Goal: Task Accomplishment & Management: Use online tool/utility

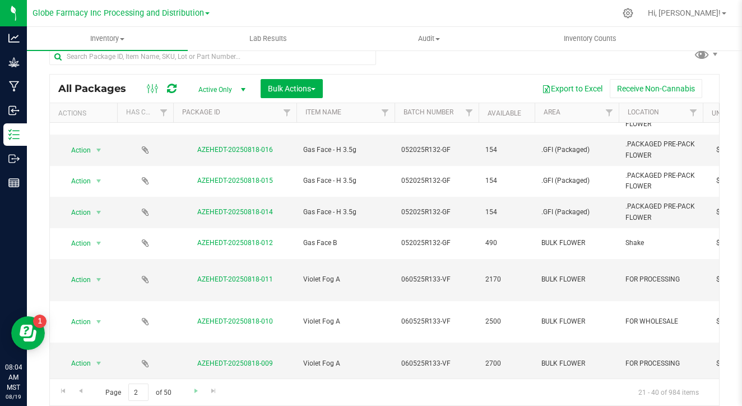
scroll to position [310, 0]
click at [192, 392] on span "Go to the next page" at bounding box center [196, 390] width 9 height 9
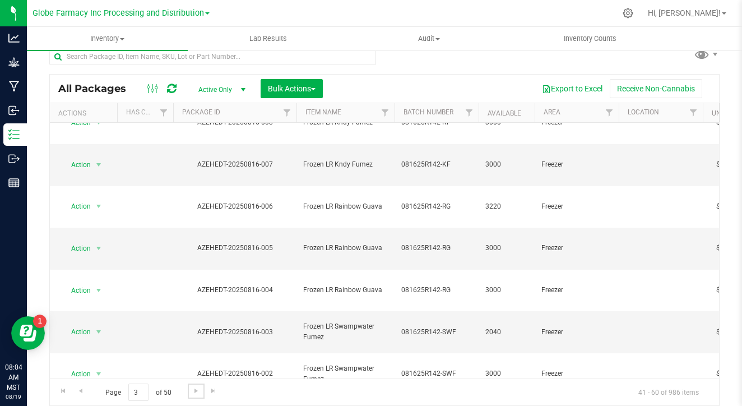
scroll to position [322, 0]
click at [192, 388] on span "Go to the next page" at bounding box center [196, 390] width 9 height 9
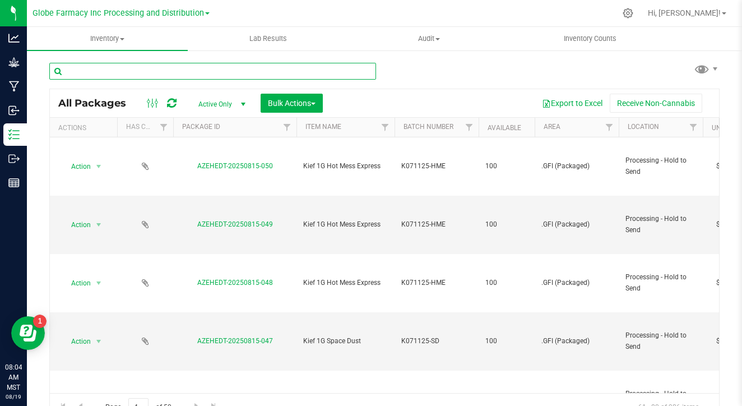
click at [327, 69] on input "text" at bounding box center [212, 71] width 327 height 17
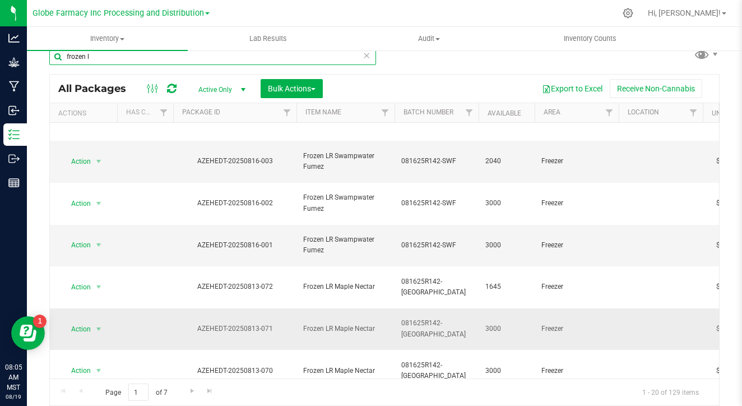
scroll to position [15, 0]
type input "frozen l"
click at [186, 396] on link "Go to the next page" at bounding box center [192, 390] width 16 height 15
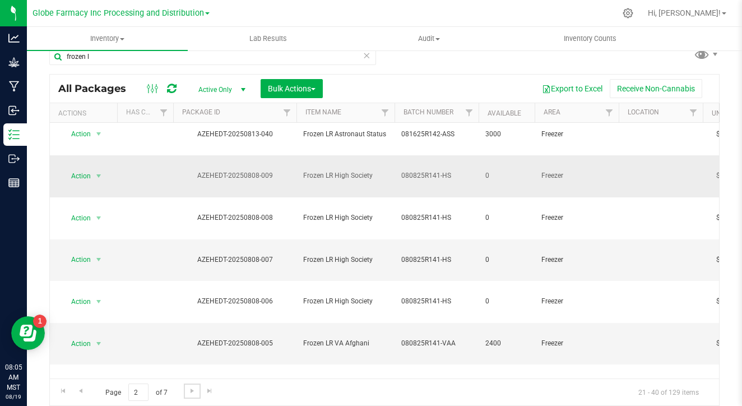
scroll to position [260, 0]
click at [188, 387] on span "Go to the next page" at bounding box center [192, 390] width 9 height 9
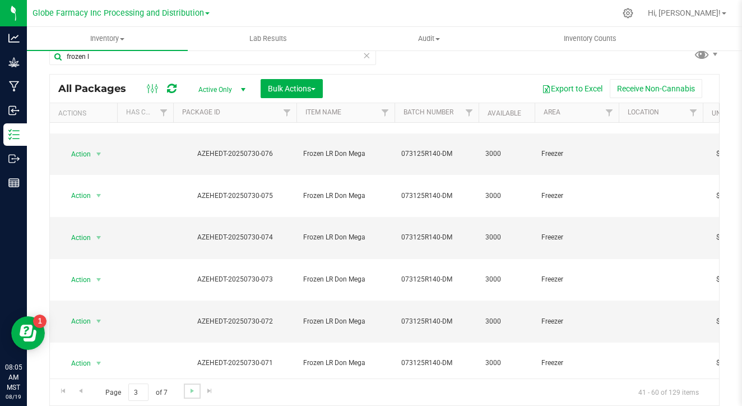
scroll to position [15, 0]
click at [188, 390] on span "Go to the next page" at bounding box center [192, 390] width 9 height 9
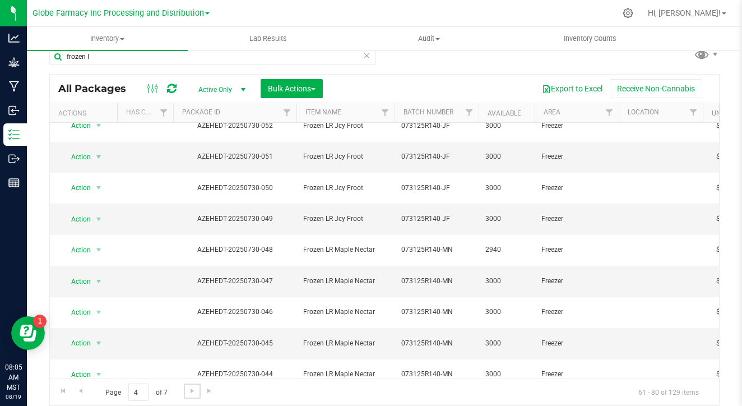
scroll to position [260, 0]
click at [188, 387] on span "Go to the next page" at bounding box center [192, 390] width 9 height 9
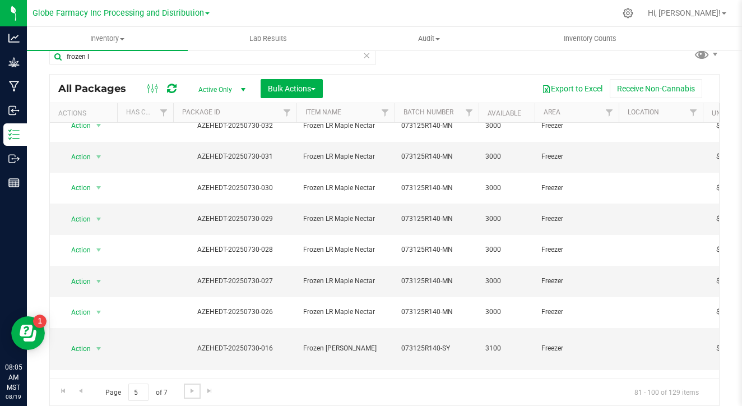
scroll to position [260, 0]
click at [188, 390] on span "Go to the next page" at bounding box center [192, 390] width 9 height 9
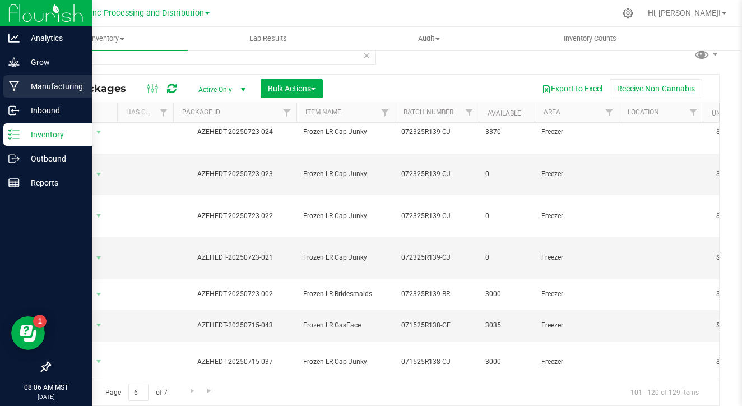
click at [33, 81] on p "Manufacturing" at bounding box center [53, 86] width 67 height 13
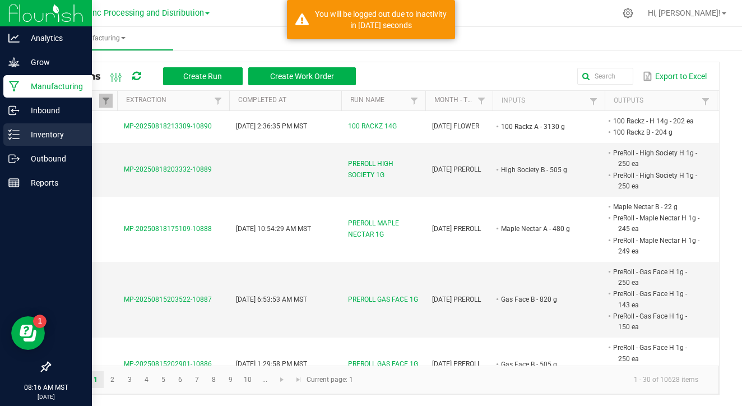
click at [32, 137] on p "Inventory" at bounding box center [53, 134] width 67 height 13
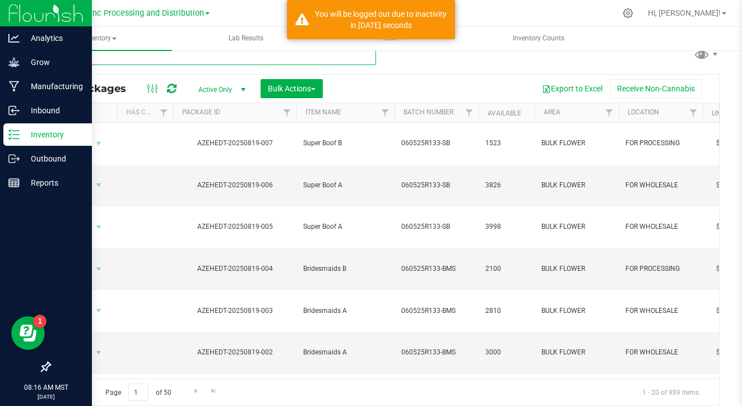
click at [113, 57] on input "text" at bounding box center [212, 56] width 327 height 17
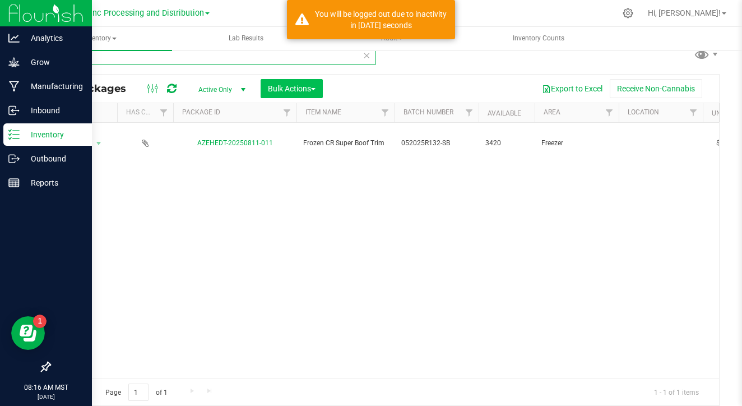
type input "811-011"
click at [290, 86] on span "Bulk Actions" at bounding box center [292, 88] width 48 height 9
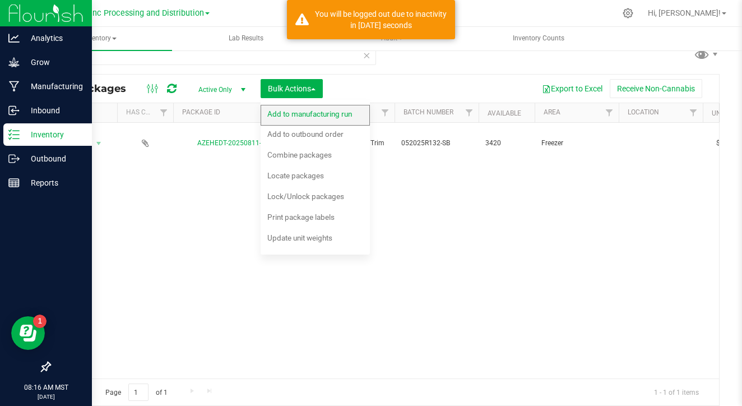
click at [291, 114] on span "Add to manufacturing run" at bounding box center [309, 113] width 85 height 9
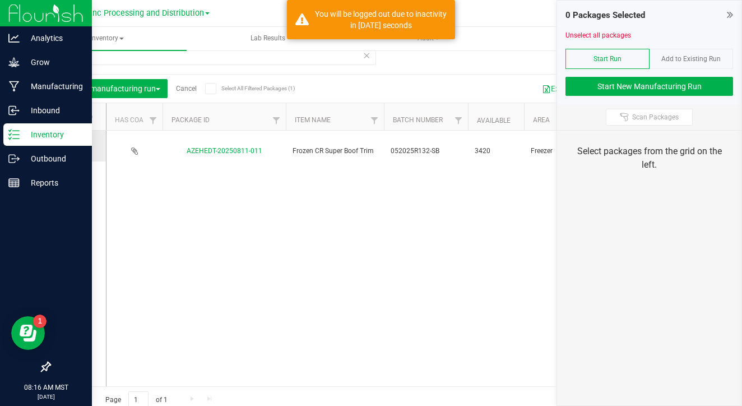
click at [71, 146] on icon at bounding box center [74, 146] width 7 height 0
click at [0, 0] on input "checkbox" at bounding box center [0, 0] width 0 height 0
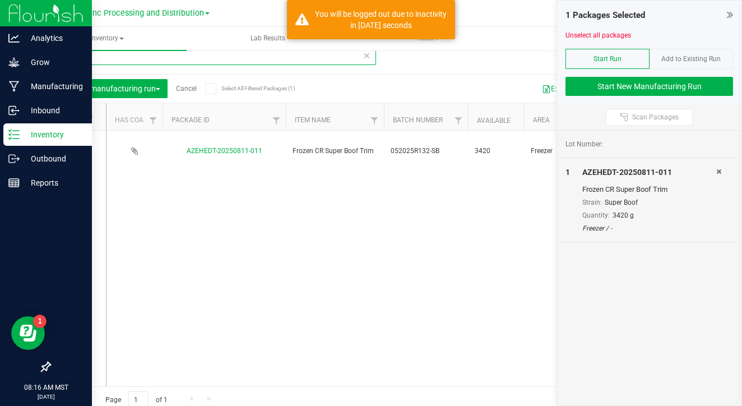
click at [154, 56] on input "811-011" at bounding box center [212, 56] width 327 height 17
click at [71, 146] on icon at bounding box center [74, 146] width 7 height 0
click at [0, 0] on input "checkbox" at bounding box center [0, 0] width 0 height 0
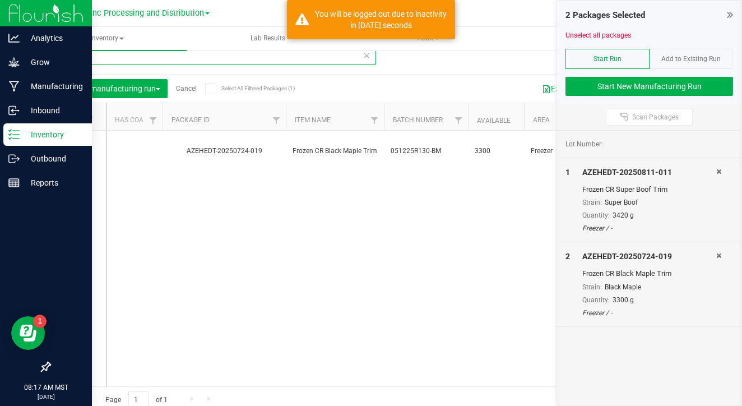
click at [112, 63] on input "724-019" at bounding box center [212, 56] width 327 height 17
click at [71, 146] on icon at bounding box center [74, 146] width 7 height 0
click at [0, 0] on input "checkbox" at bounding box center [0, 0] width 0 height 0
click at [120, 60] on input "724-030" at bounding box center [212, 56] width 327 height 17
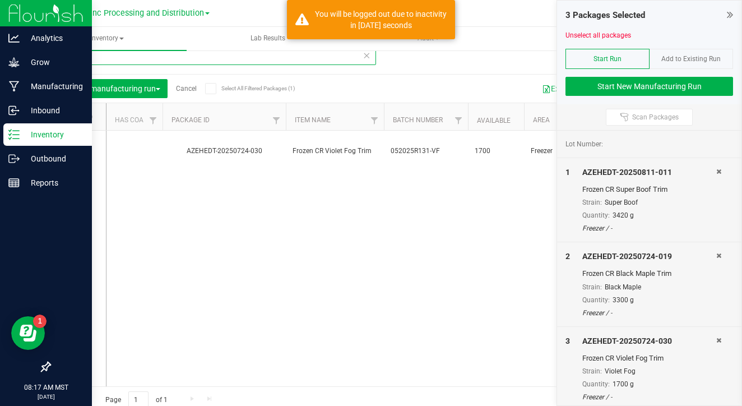
click at [120, 60] on input "724-030" at bounding box center [212, 56] width 327 height 17
click at [71, 146] on icon at bounding box center [74, 146] width 7 height 0
click at [0, 0] on input "checkbox" at bounding box center [0, 0] width 0 height 0
click at [113, 59] on input "811-005" at bounding box center [212, 56] width 327 height 17
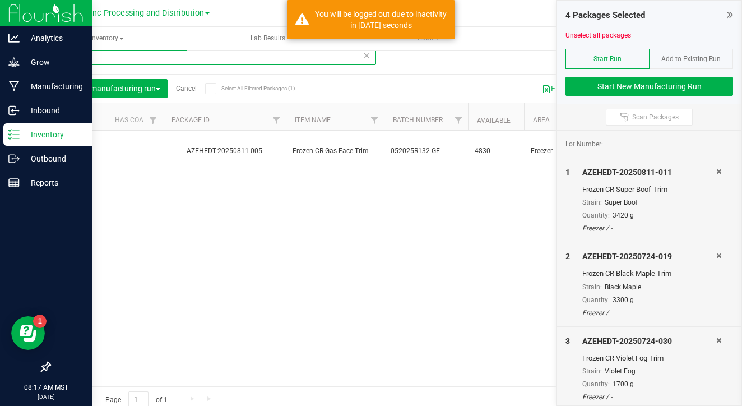
click at [113, 59] on input "811-005" at bounding box center [212, 56] width 327 height 17
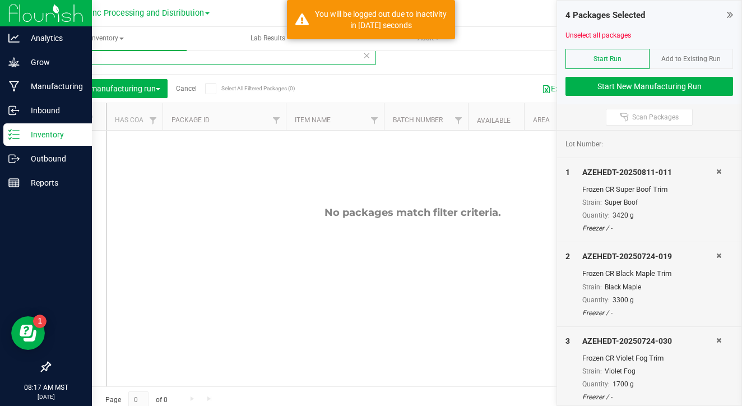
click at [105, 58] on input "001-006" at bounding box center [212, 56] width 327 height 17
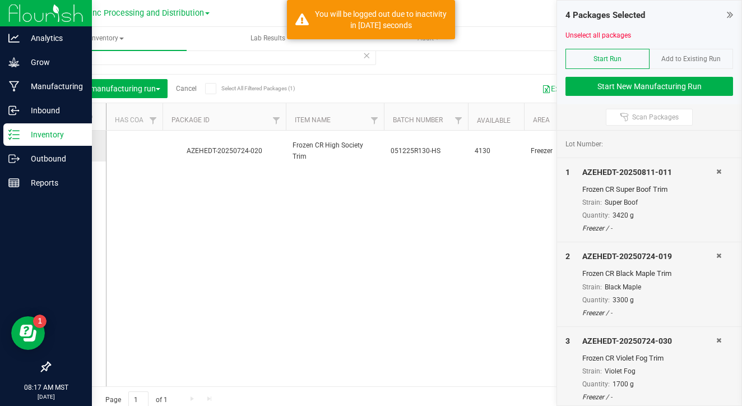
click at [71, 146] on icon at bounding box center [74, 146] width 7 height 0
click at [0, 0] on input "checkbox" at bounding box center [0, 0] width 0 height 0
click at [114, 63] on input "724-020" at bounding box center [212, 56] width 327 height 17
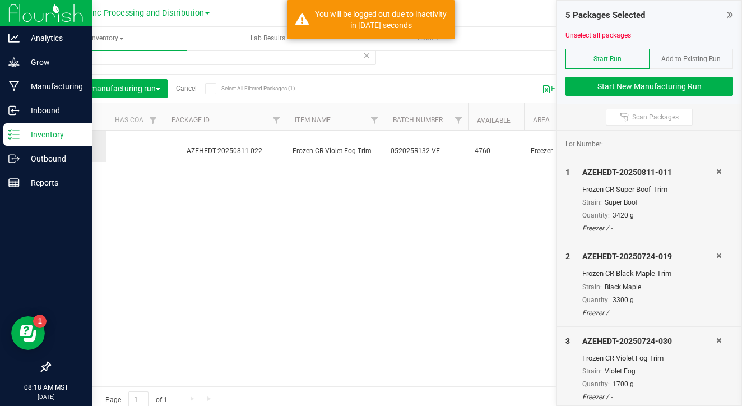
click at [71, 146] on icon at bounding box center [74, 146] width 7 height 0
click at [0, 0] on input "checkbox" at bounding box center [0, 0] width 0 height 0
click at [127, 57] on input "811-022" at bounding box center [212, 56] width 327 height 17
click at [71, 146] on icon at bounding box center [74, 146] width 7 height 0
click at [0, 0] on input "checkbox" at bounding box center [0, 0] width 0 height 0
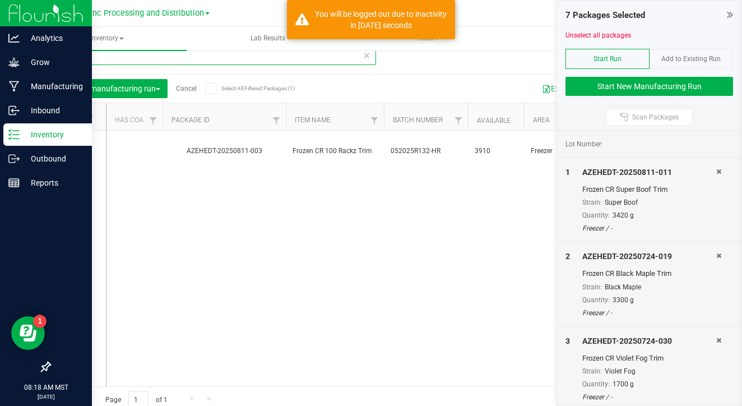
click at [107, 63] on input "811-003" at bounding box center [212, 56] width 327 height 17
click at [71, 146] on icon at bounding box center [74, 146] width 7 height 0
click at [0, 0] on input "checkbox" at bounding box center [0, 0] width 0 height 0
click at [100, 59] on input "811-020" at bounding box center [212, 56] width 327 height 17
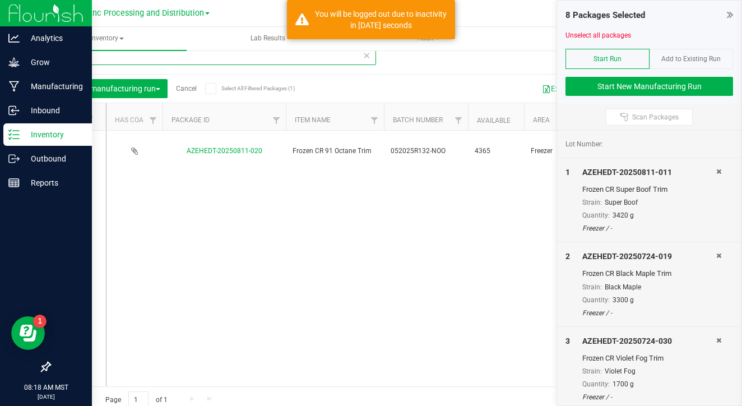
click at [100, 59] on input "811-020" at bounding box center [212, 56] width 327 height 17
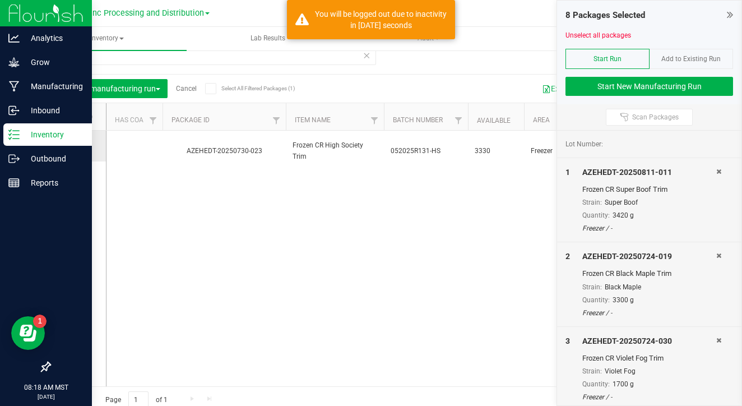
click at [71, 146] on icon at bounding box center [74, 146] width 7 height 0
click at [0, 0] on input "checkbox" at bounding box center [0, 0] width 0 height 0
click at [108, 57] on input "730-023" at bounding box center [212, 56] width 327 height 17
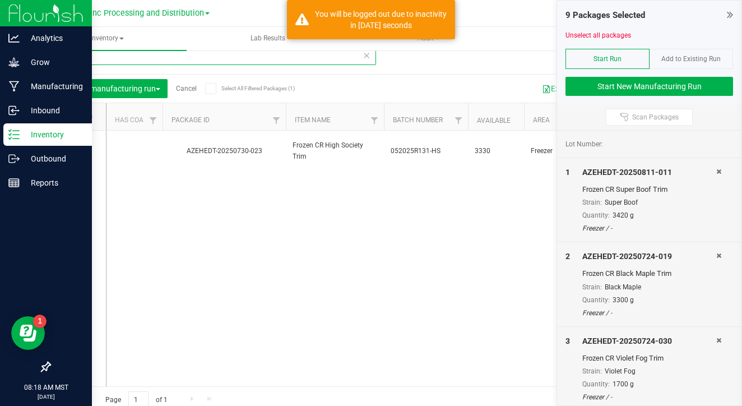
click at [108, 57] on input "730-023" at bounding box center [212, 56] width 327 height 17
click at [71, 146] on icon at bounding box center [74, 146] width 7 height 0
click at [0, 0] on input "checkbox" at bounding box center [0, 0] width 0 height 0
click at [118, 61] on input "804-005" at bounding box center [212, 56] width 327 height 17
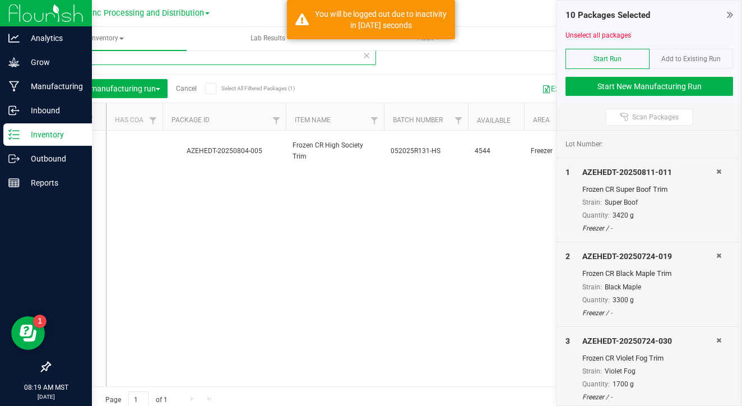
click at [118, 61] on input "804-005" at bounding box center [212, 56] width 327 height 17
click at [71, 146] on icon at bounding box center [74, 146] width 7 height 0
click at [0, 0] on input "checkbox" at bounding box center [0, 0] width 0 height 0
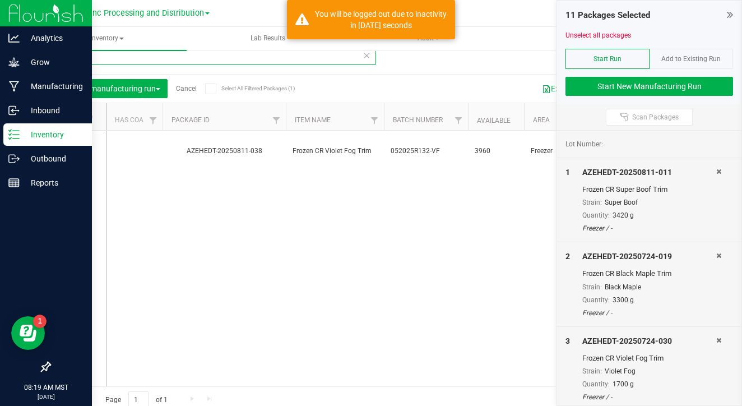
click at [127, 57] on input "811-038" at bounding box center [212, 56] width 327 height 17
type input "515-045"
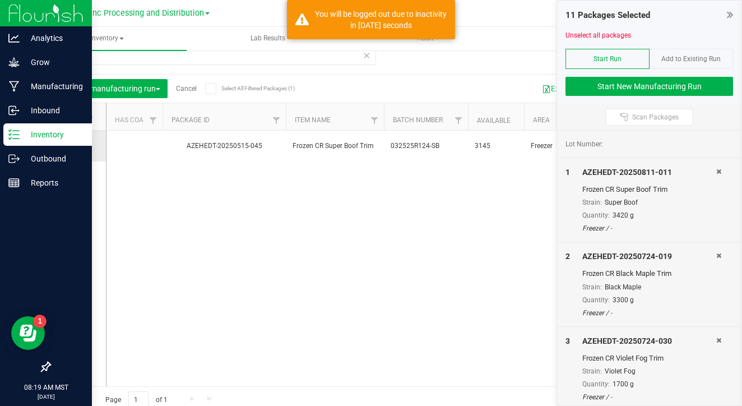
click at [71, 146] on icon at bounding box center [74, 146] width 7 height 0
click at [0, 0] on input "checkbox" at bounding box center [0, 0] width 0 height 0
click at [591, 81] on button "Start New Manufacturing Run" at bounding box center [650, 86] width 168 height 19
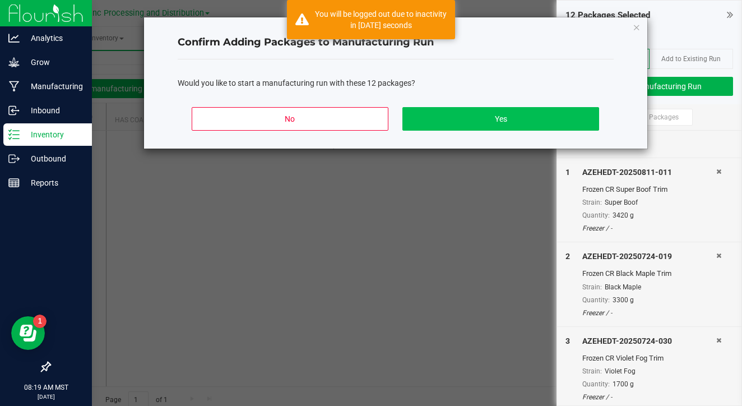
click at [523, 113] on button "Yes" at bounding box center [500, 119] width 196 height 24
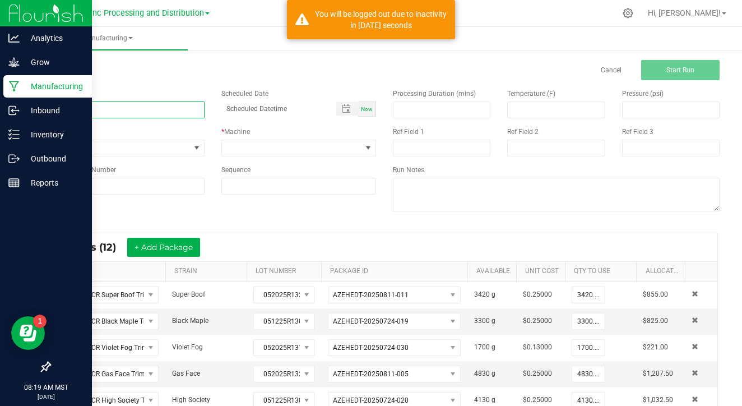
click at [157, 113] on input at bounding box center [126, 109] width 155 height 17
type input "Crude"
click at [232, 143] on span at bounding box center [292, 148] width 140 height 16
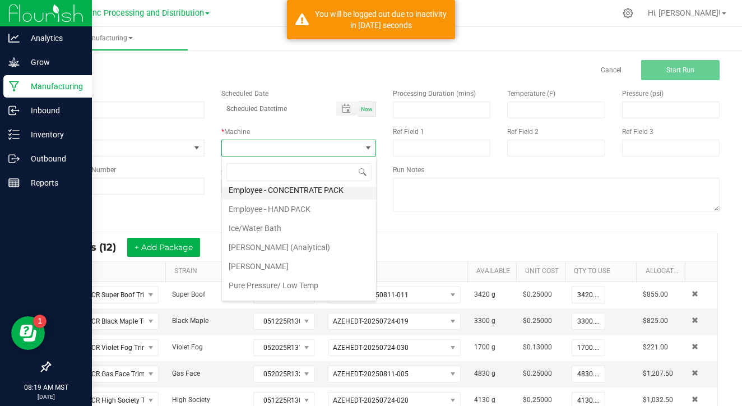
scroll to position [46, 0]
click at [264, 262] on li "[PERSON_NAME]" at bounding box center [299, 264] width 154 height 19
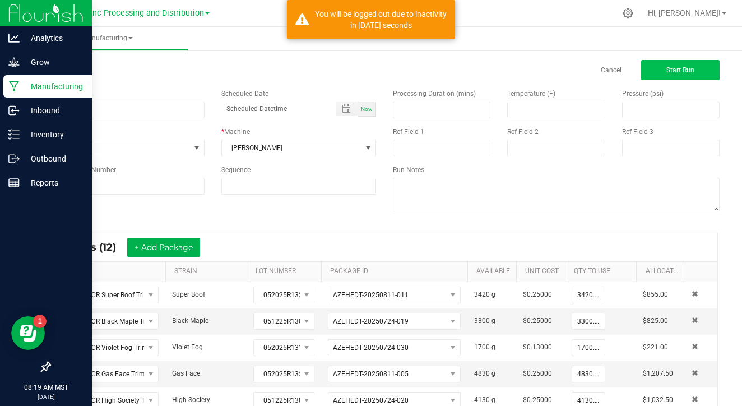
click at [696, 66] on button "Start Run" at bounding box center [680, 70] width 78 height 20
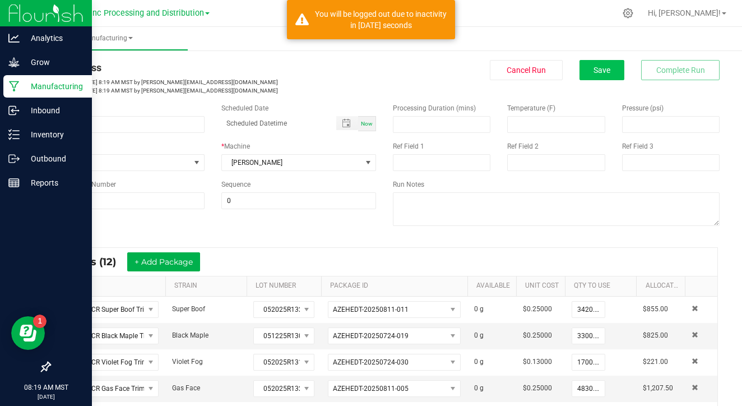
click at [610, 72] on span "Save" at bounding box center [602, 70] width 17 height 9
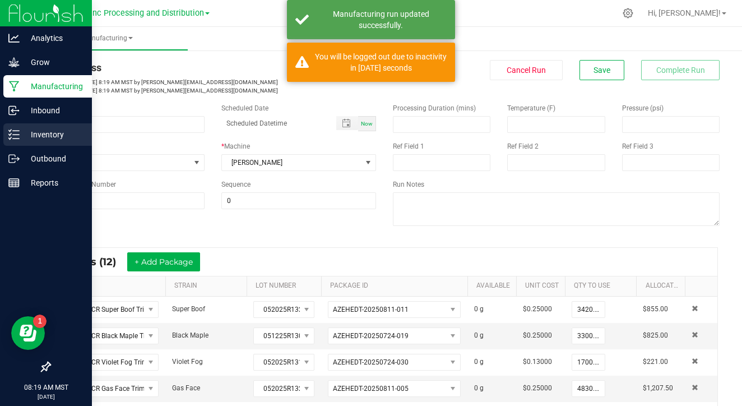
click at [22, 136] on p "Inventory" at bounding box center [53, 134] width 67 height 13
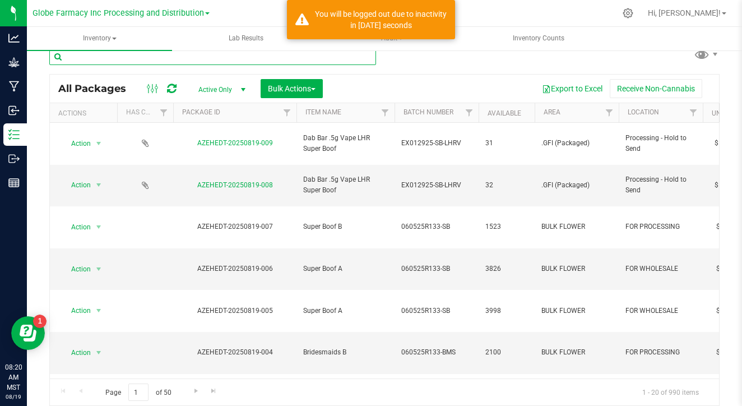
click at [129, 59] on input "text" at bounding box center [212, 56] width 327 height 17
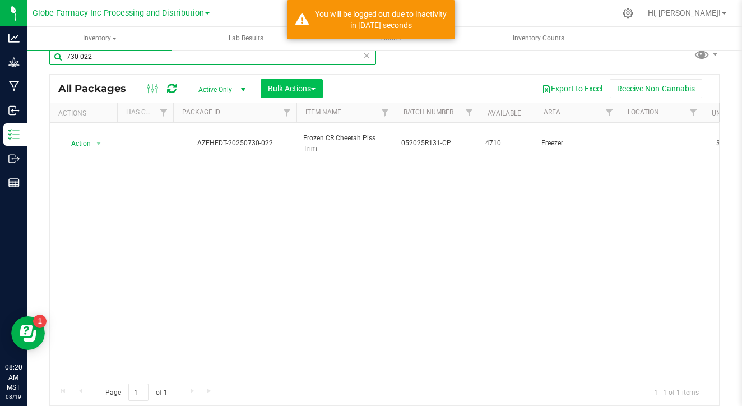
type input "730-022"
click at [289, 94] on button "Bulk Actions" at bounding box center [292, 88] width 62 height 19
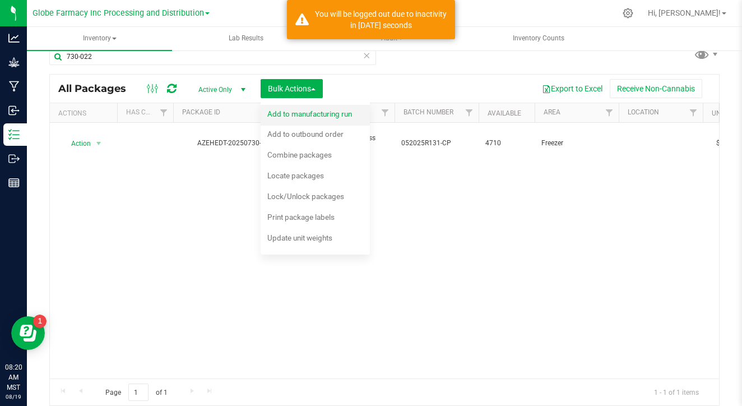
click at [291, 109] on span "Add to manufacturing run" at bounding box center [309, 113] width 85 height 9
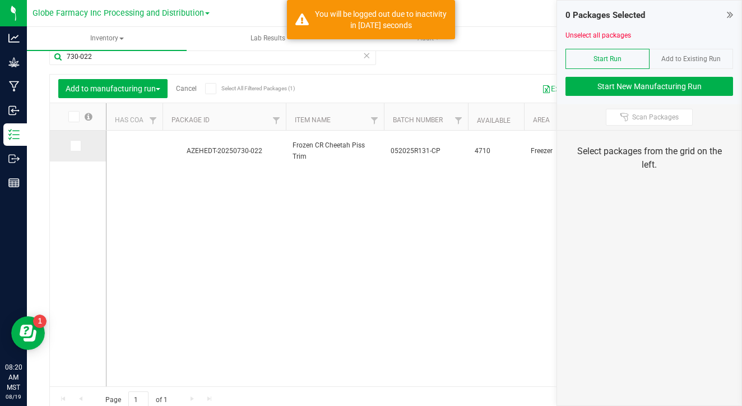
click at [71, 146] on icon at bounding box center [74, 146] width 7 height 0
click at [0, 0] on input "checkbox" at bounding box center [0, 0] width 0 height 0
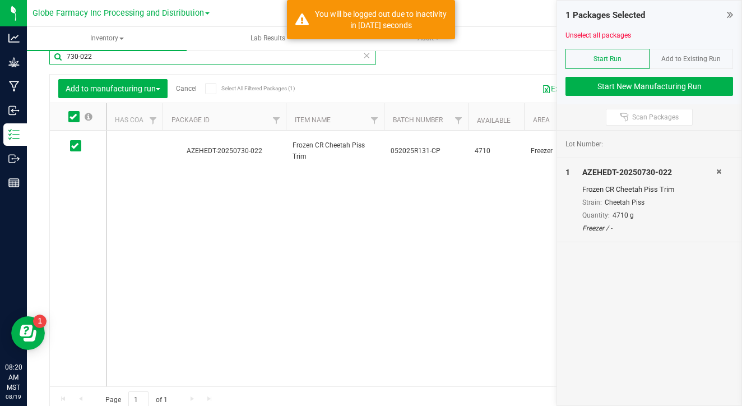
click at [118, 61] on input "730-022" at bounding box center [212, 56] width 327 height 17
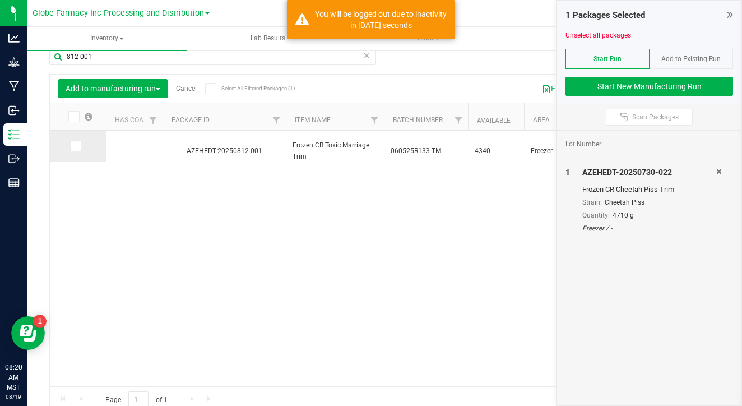
click at [70, 141] on label at bounding box center [78, 145] width 16 height 11
click at [0, 0] on input "checkbox" at bounding box center [0, 0] width 0 height 0
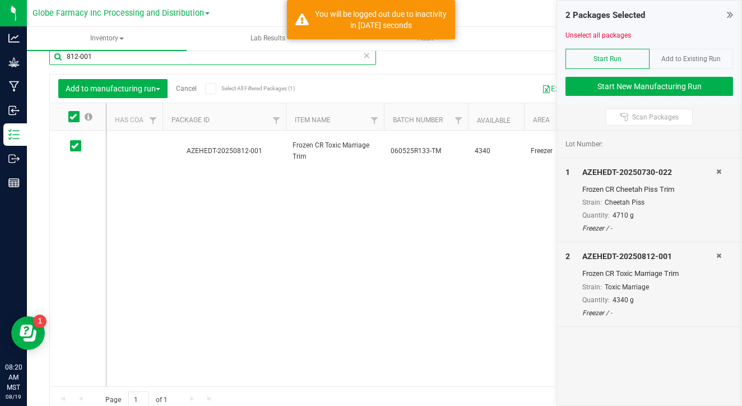
click at [128, 58] on input "812-001" at bounding box center [212, 56] width 327 height 17
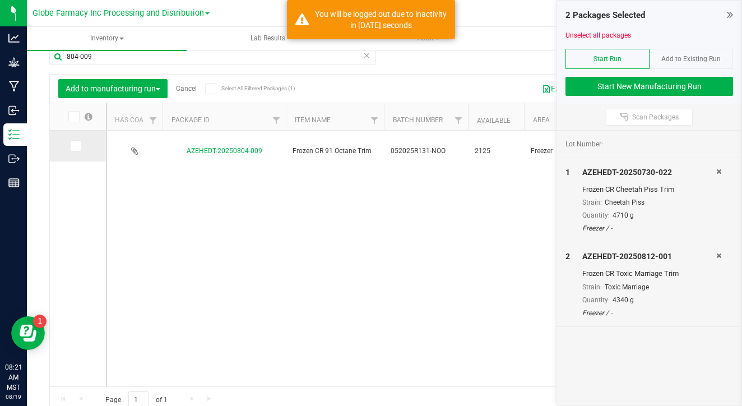
click at [70, 150] on span at bounding box center [75, 145] width 11 height 11
click at [0, 0] on input "checkbox" at bounding box center [0, 0] width 0 height 0
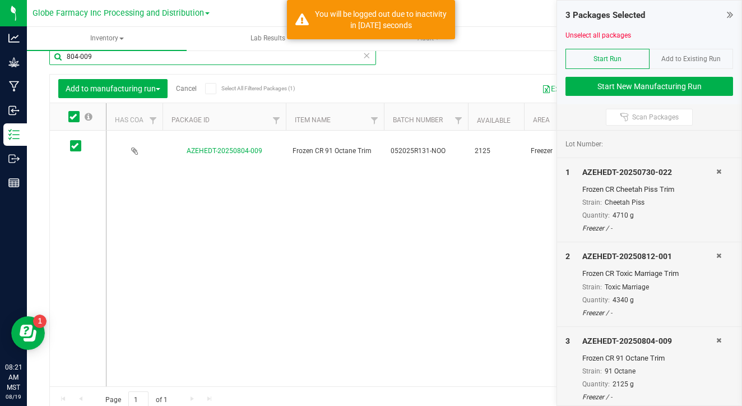
click at [169, 54] on input "804-009" at bounding box center [212, 56] width 327 height 17
type input "804-004"
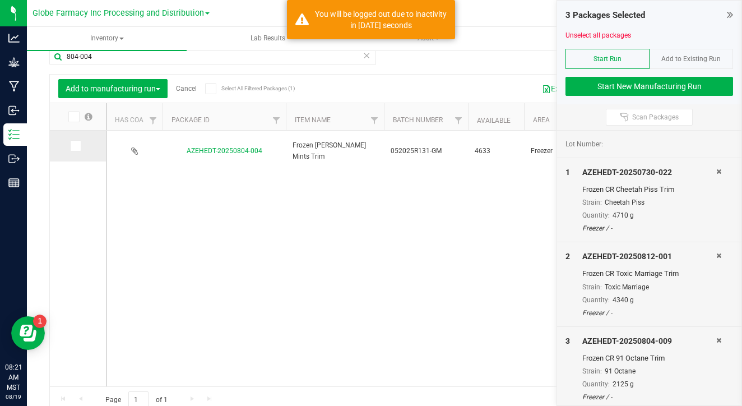
click at [71, 146] on icon at bounding box center [74, 146] width 7 height 0
click at [0, 0] on input "checkbox" at bounding box center [0, 0] width 0 height 0
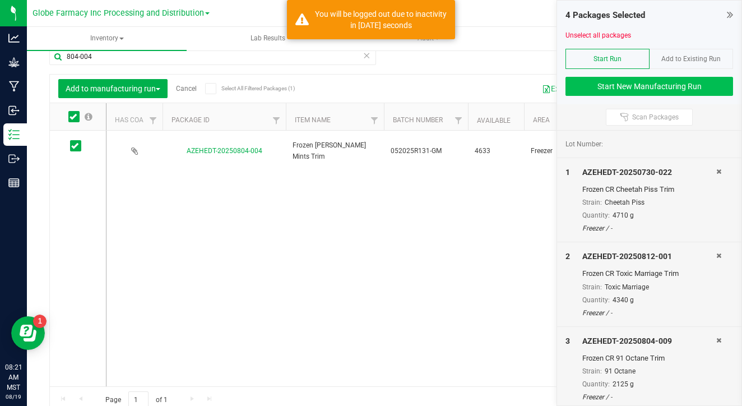
click at [596, 85] on button "Start New Manufacturing Run" at bounding box center [650, 86] width 168 height 19
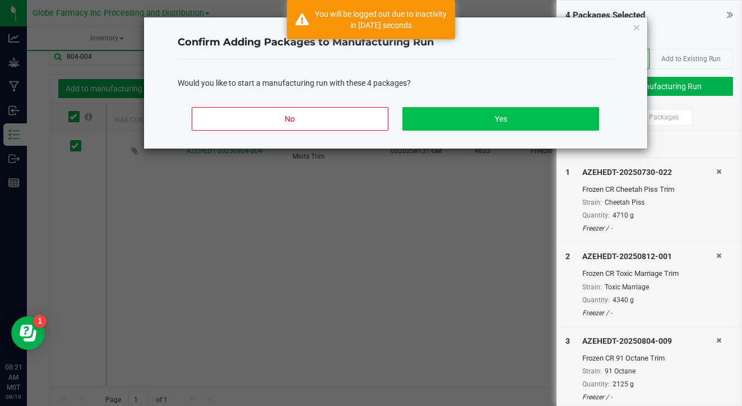
click at [539, 123] on button "Yes" at bounding box center [500, 119] width 196 height 24
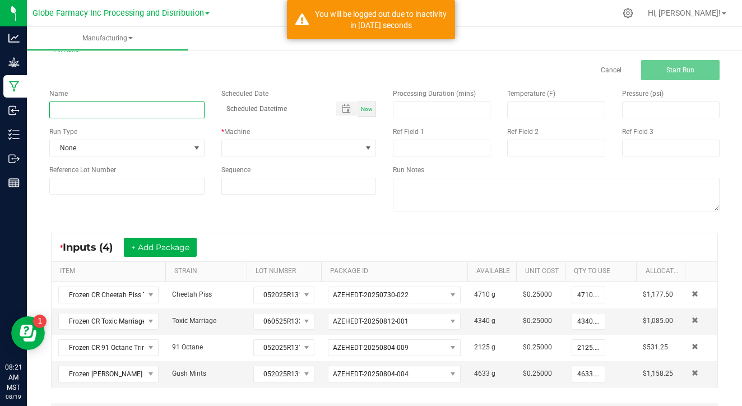
click at [160, 113] on input at bounding box center [126, 109] width 155 height 17
type input "Crude"
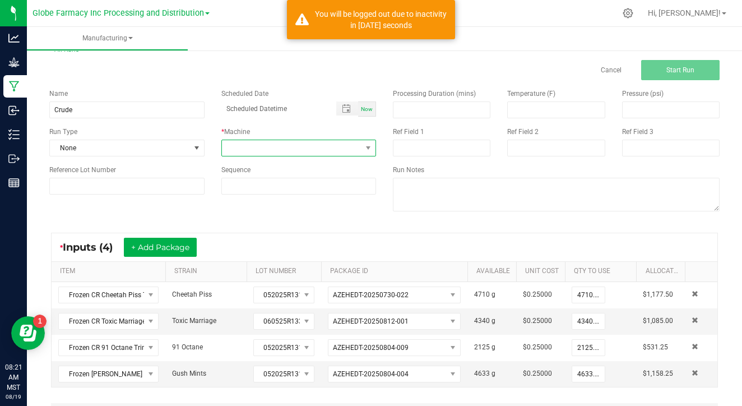
click at [243, 144] on span at bounding box center [292, 148] width 140 height 16
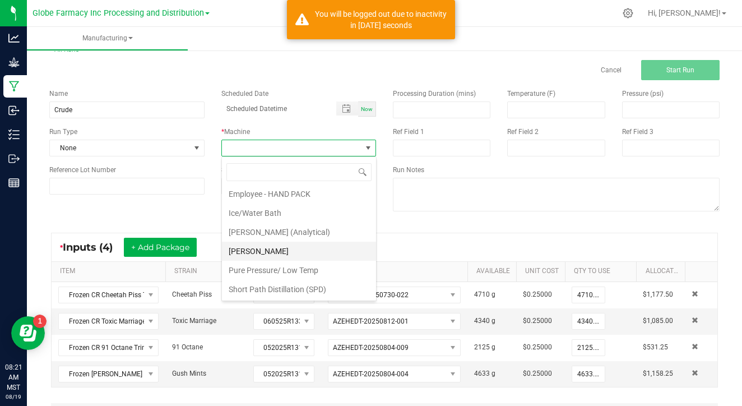
scroll to position [59, 0]
click at [261, 253] on li "[PERSON_NAME]" at bounding box center [299, 251] width 154 height 19
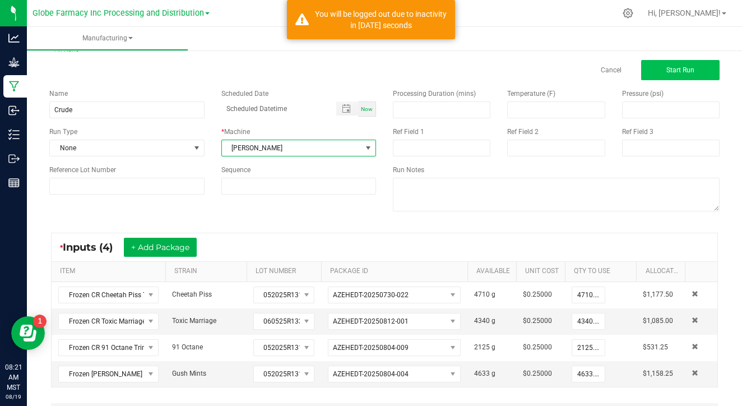
click at [669, 62] on button "Start Run" at bounding box center [680, 70] width 78 height 20
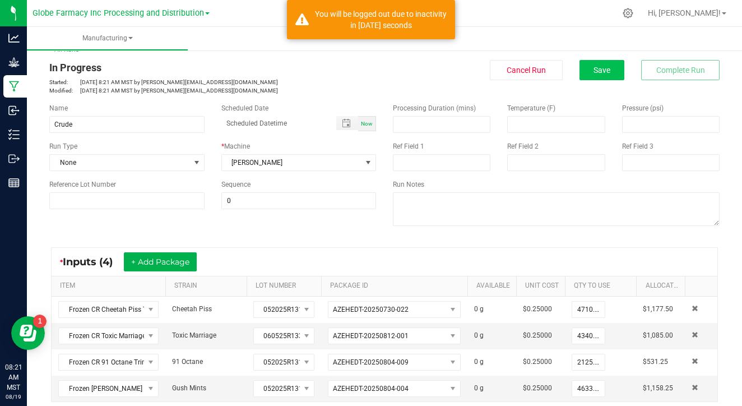
click at [593, 71] on button "Save" at bounding box center [602, 70] width 45 height 20
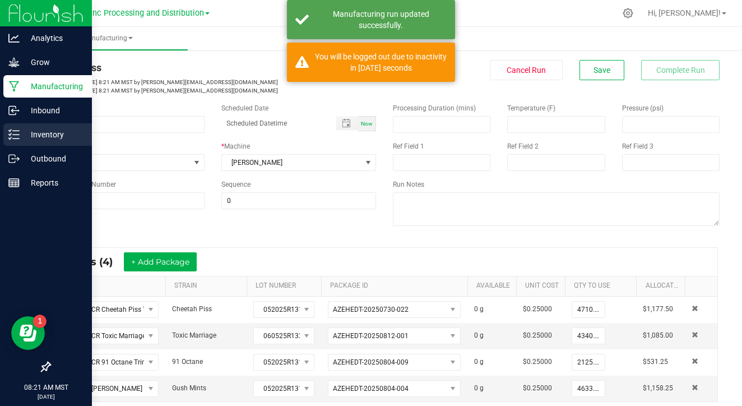
click at [16, 133] on icon at bounding box center [13, 134] width 11 height 11
